Goal: Task Accomplishment & Management: Manage account settings

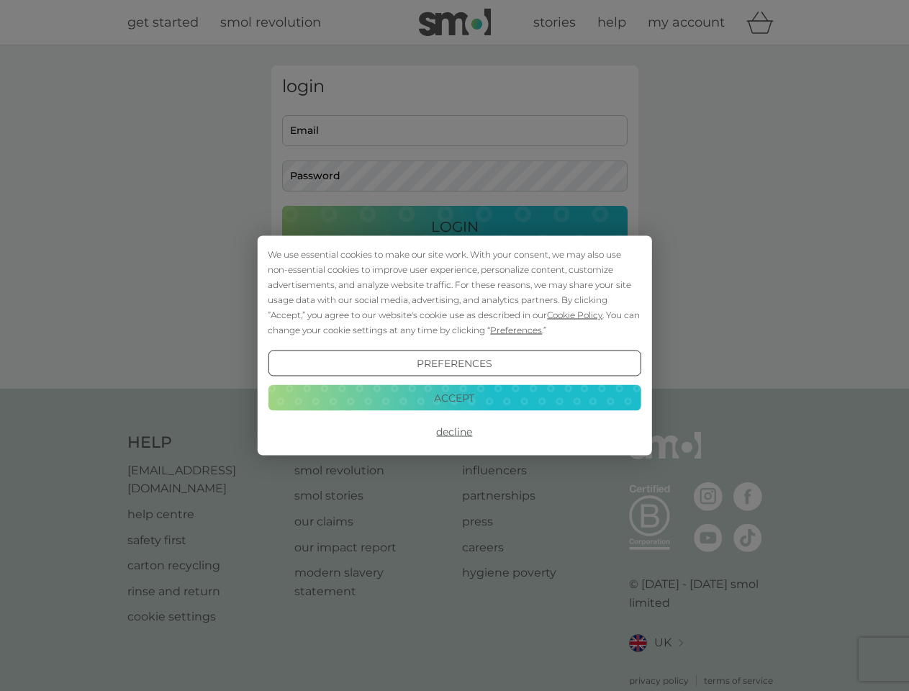
click at [575, 314] on span "Cookie Policy" at bounding box center [574, 314] width 55 height 11
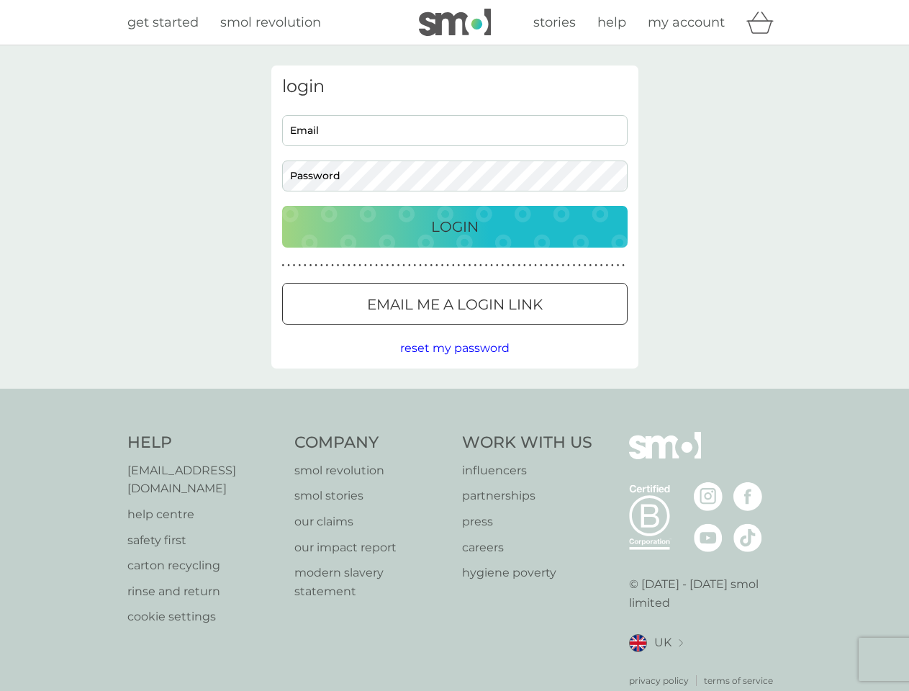
click at [514, 330] on div "login Email Password Login ● ● ● ● ● ● ● ● ● ● ● ● ● ● ● ● ● ● ● ● ● ● ● ● ● ● …" at bounding box center [454, 216] width 367 height 303
click at [454, 363] on div "login Email Password Login ● ● ● ● ● ● ● ● ● ● ● ● ● ● ● ● ● ● ● ● ● ● ● ● ● ● …" at bounding box center [454, 216] width 367 height 303
click at [454, 432] on div "Help [EMAIL_ADDRESS][DOMAIN_NAME] help centre safety first carton recycling rin…" at bounding box center [454, 559] width 655 height 255
click at [454, 397] on div "Help [EMAIL_ADDRESS][DOMAIN_NAME] help centre safety first carton recycling rin…" at bounding box center [454, 560] width 909 height 342
